Goal: Information Seeking & Learning: Learn about a topic

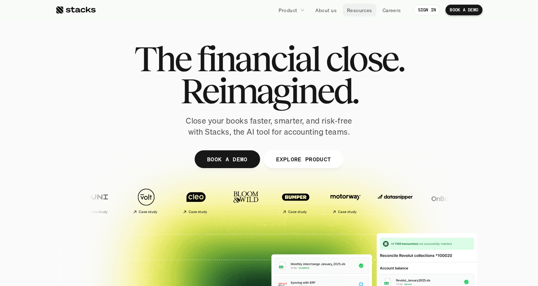
click at [366, 10] on p "Resources" at bounding box center [359, 9] width 25 height 7
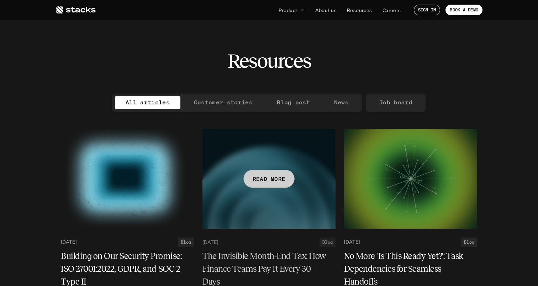
scroll to position [9, 0]
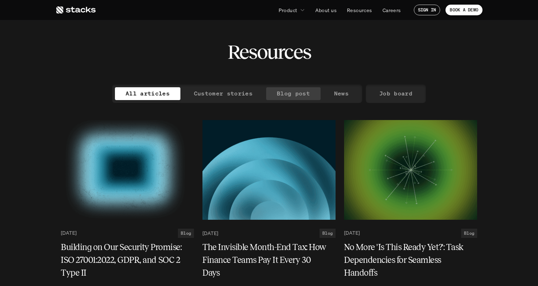
click at [280, 93] on p "Blog post" at bounding box center [293, 93] width 33 height 10
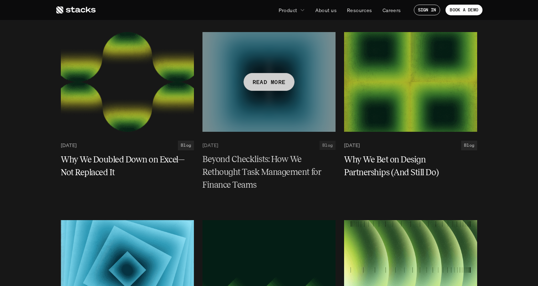
scroll to position [1405, 0]
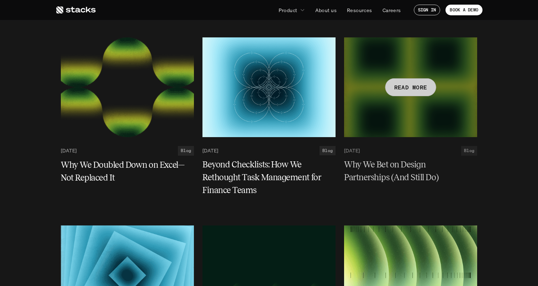
click at [415, 116] on div at bounding box center [410, 87] width 133 height 100
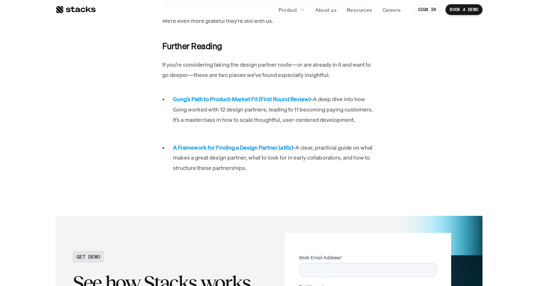
scroll to position [1022, 0]
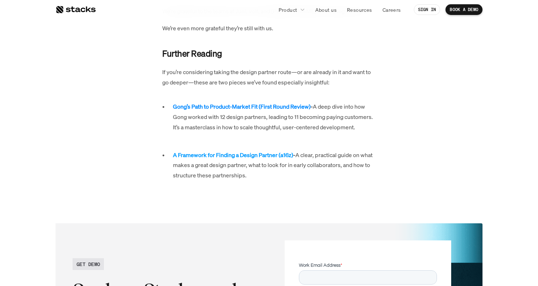
click at [236, 109] on strong "Gong’s Path to Product-Market Fit (First Round Review)" at bounding box center [242, 107] width 138 height 8
click at [236, 154] on strong "A Framework for Finding a Design Partner (a16z)" at bounding box center [233, 155] width 120 height 8
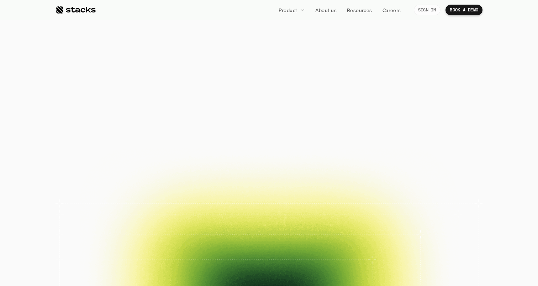
click at [424, 9] on p "SIGN IN" at bounding box center [427, 9] width 18 height 5
